Goal: Find contact information: Find contact information

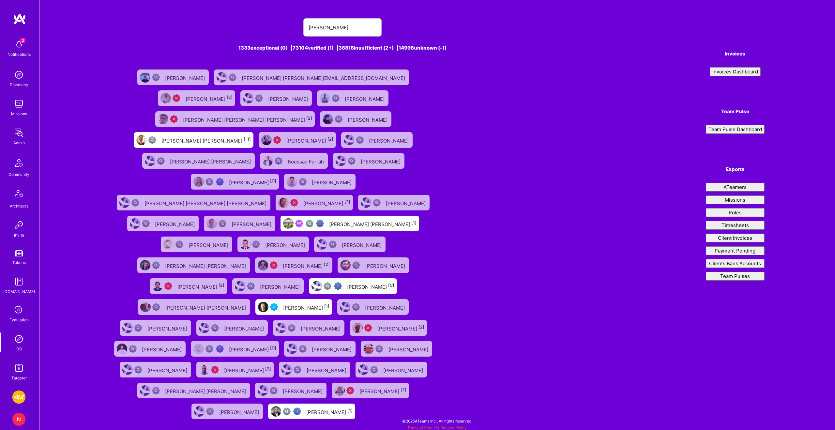
click at [352, 26] on input "[PERSON_NAME]" at bounding box center [343, 27] width 68 height 17
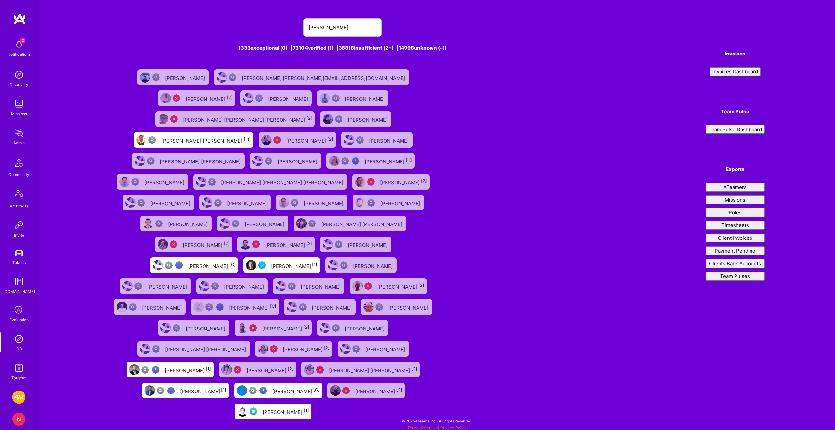
type input "[PERSON_NAME]"
click at [24, 362] on img at bounding box center [18, 367] width 13 height 13
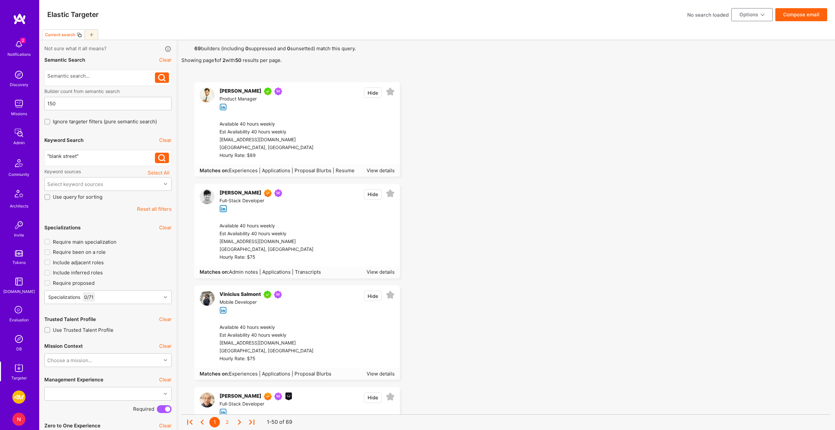
click at [305, 147] on div "[GEOGRAPHIC_DATA], [GEOGRAPHIC_DATA]" at bounding box center [267, 148] width 94 height 8
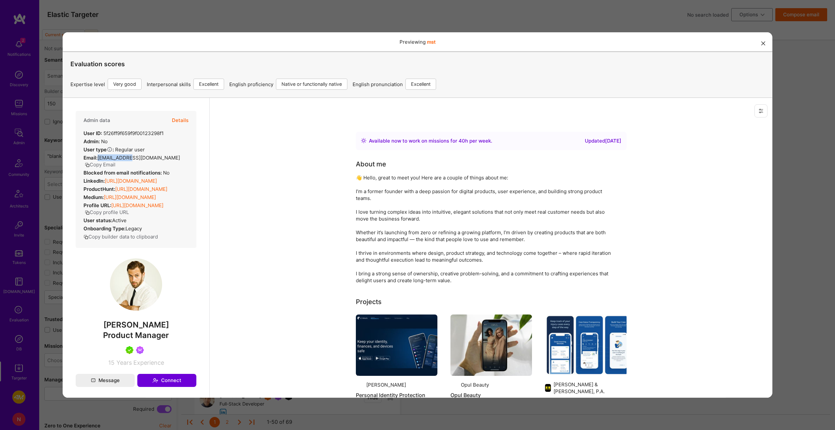
click at [155, 156] on span "[EMAIL_ADDRESS][DOMAIN_NAME]" at bounding box center [139, 157] width 83 height 6
copy div "[EMAIL_ADDRESS][DOMAIN_NAME] Copy Email"
click at [167, 159] on div "Email: [EMAIL_ADDRESS][DOMAIN_NAME] Copy Email" at bounding box center [136, 161] width 105 height 14
drag, startPoint x: 163, startPoint y: 156, endPoint x: 99, endPoint y: 157, distance: 64.3
click at [99, 157] on div "Email: [EMAIL_ADDRESS][DOMAIN_NAME] Copy Email" at bounding box center [136, 161] width 105 height 14
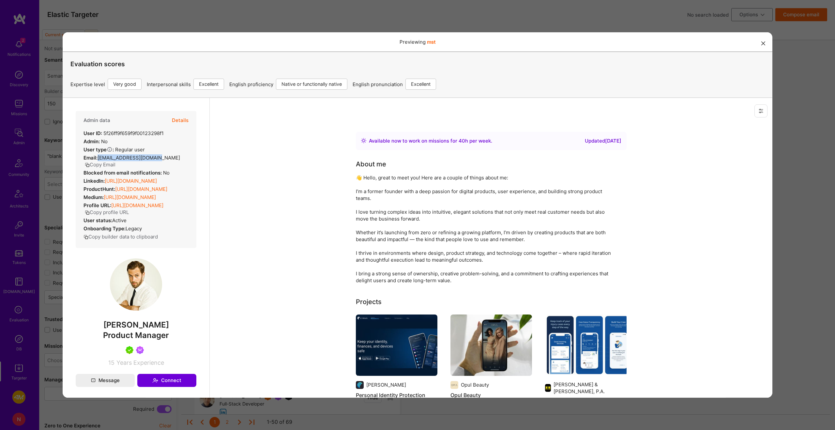
copy span "[EMAIL_ADDRESS][DOMAIN_NAME]"
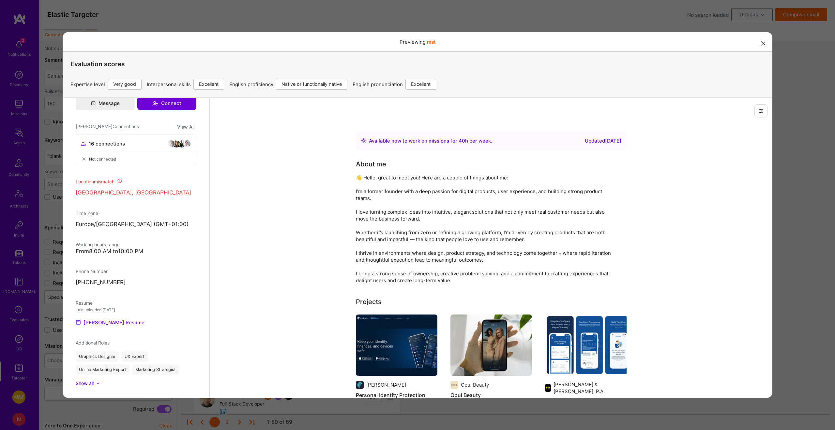
scroll to position [296, 0]
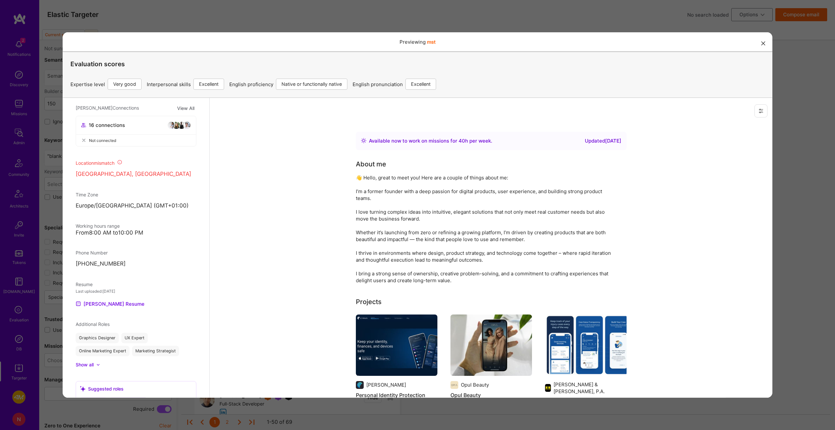
click at [91, 268] on p "[PHONE_NUMBER]" at bounding box center [136, 264] width 121 height 8
copy div "[PHONE_NUMBER]"
click at [775, 193] on div "Previewing mst Evaluation scores Expertise level Very good Interpersonal skills…" at bounding box center [417, 215] width 835 height 430
